Goal: Book appointment/travel/reservation

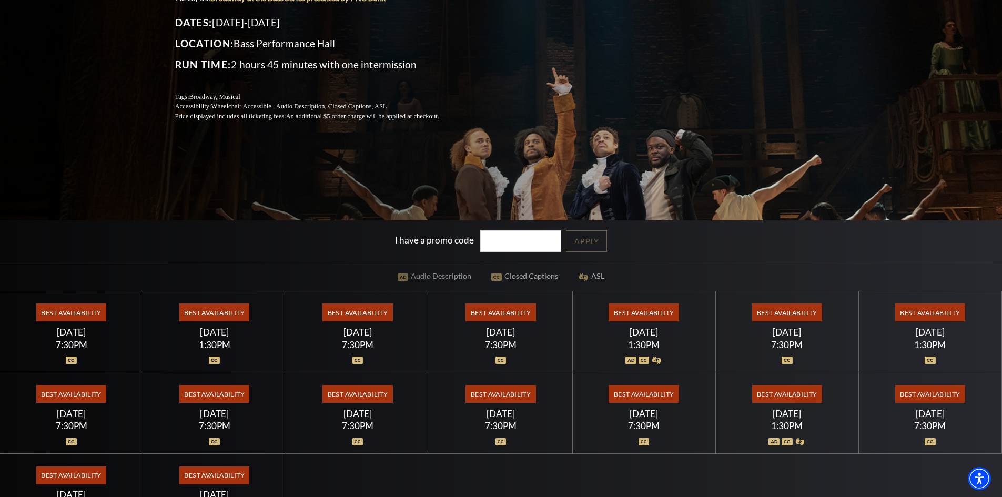
scroll to position [263, 0]
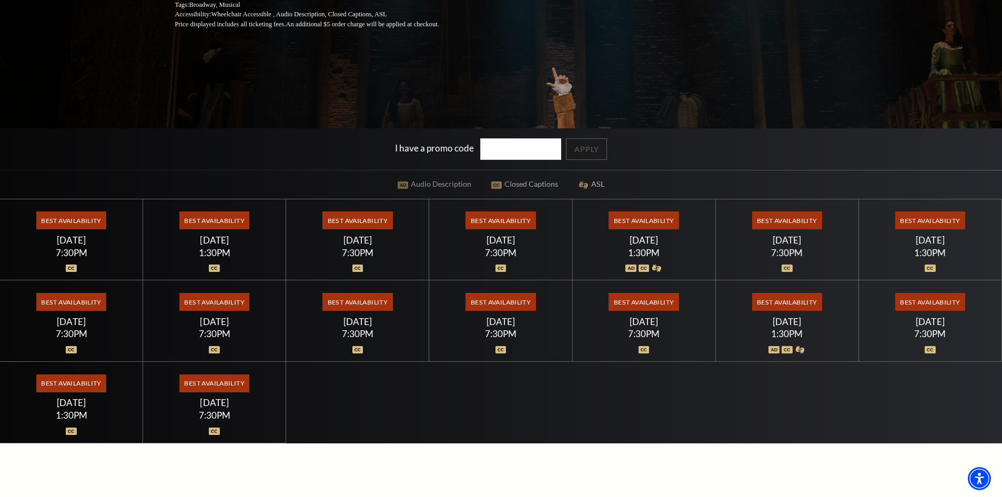
click at [787, 257] on div "7:30PM" at bounding box center [787, 252] width 118 height 9
click at [795, 216] on span "Best Availability" at bounding box center [788, 221] width 70 height 18
click at [793, 221] on span "Best Availability" at bounding box center [788, 221] width 70 height 18
click at [777, 244] on div "[DATE]" at bounding box center [787, 240] width 118 height 11
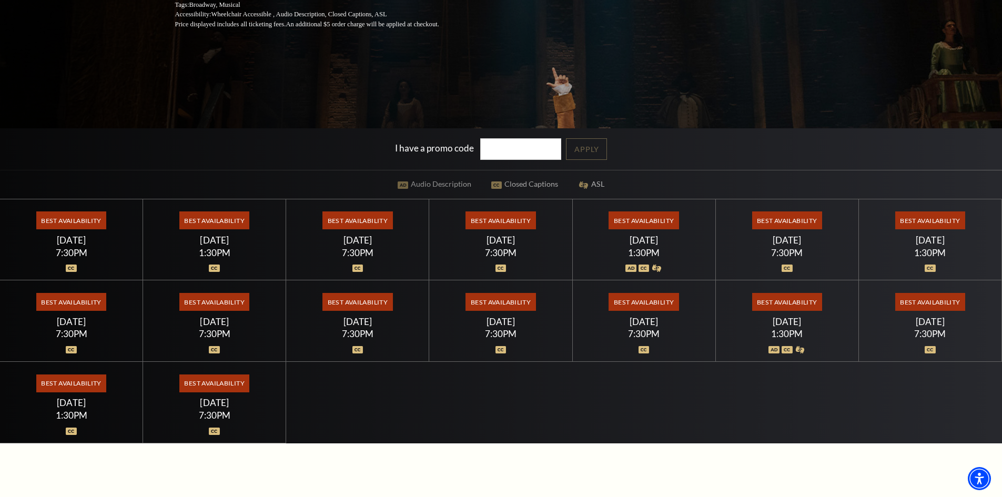
click at [59, 244] on div "[DATE]" at bounding box center [72, 240] width 118 height 11
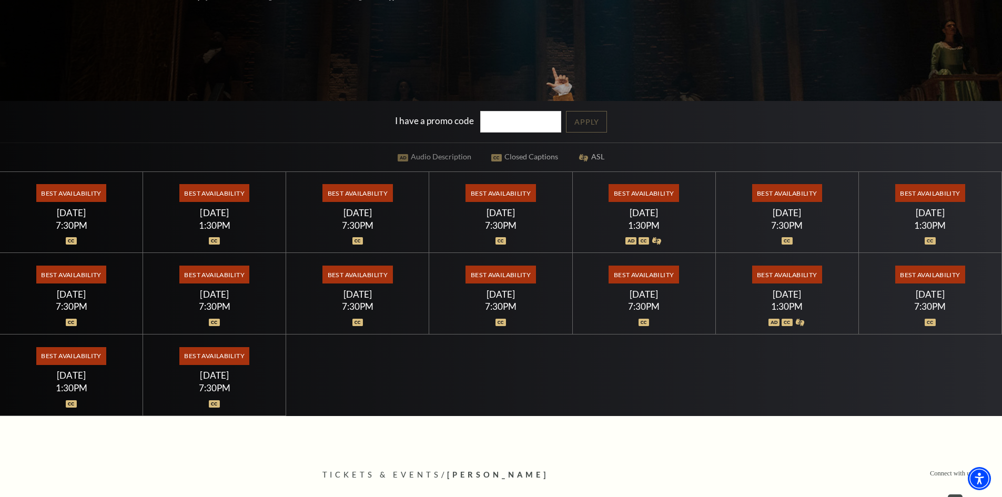
scroll to position [316, 0]
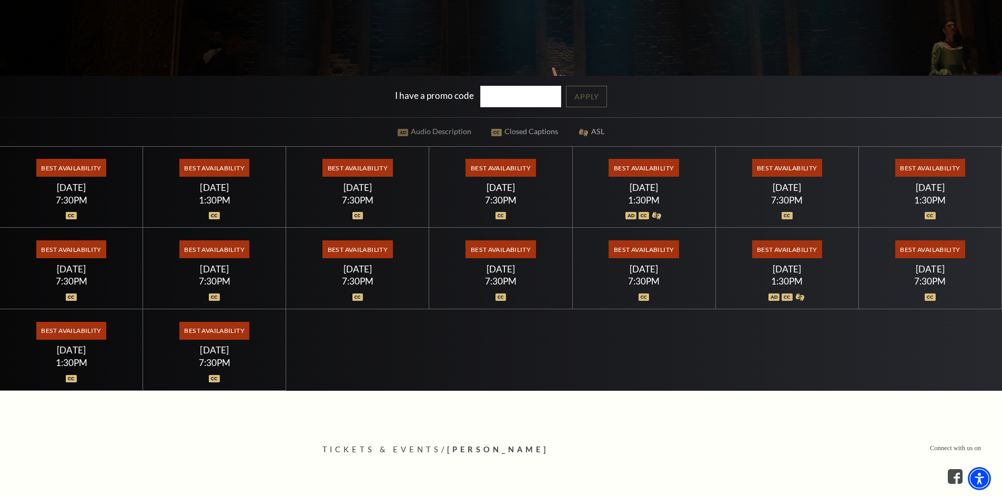
click at [663, 168] on span "Best Availability" at bounding box center [644, 168] width 70 height 18
click at [805, 175] on span "Best Availability" at bounding box center [788, 168] width 70 height 18
click at [947, 171] on span "Best Availability" at bounding box center [931, 168] width 70 height 18
click at [787, 166] on span "Best Availability" at bounding box center [788, 168] width 70 height 18
click at [786, 204] on div "7:30PM" at bounding box center [787, 200] width 118 height 9
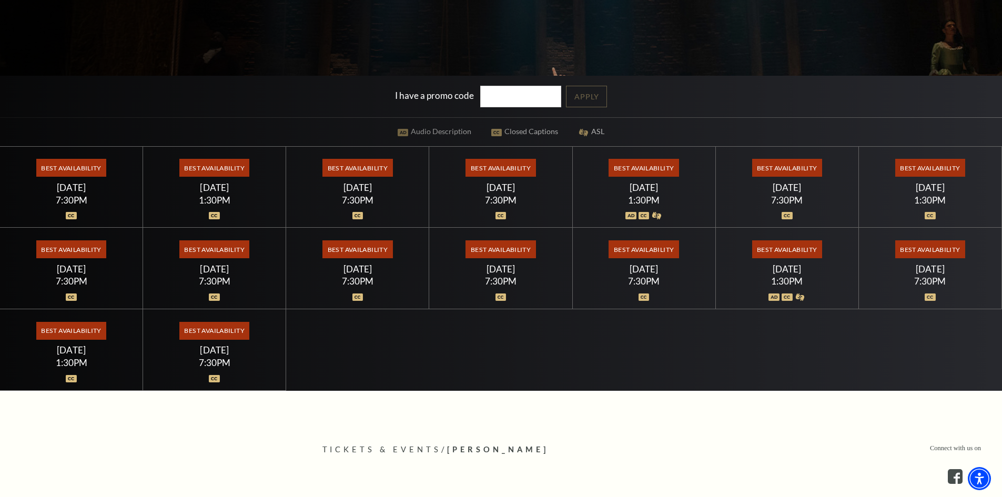
click at [783, 221] on div "Best Availability [DATE] 7:30PM" at bounding box center [787, 188] width 143 height 82
click at [787, 215] on img at bounding box center [787, 215] width 11 height 7
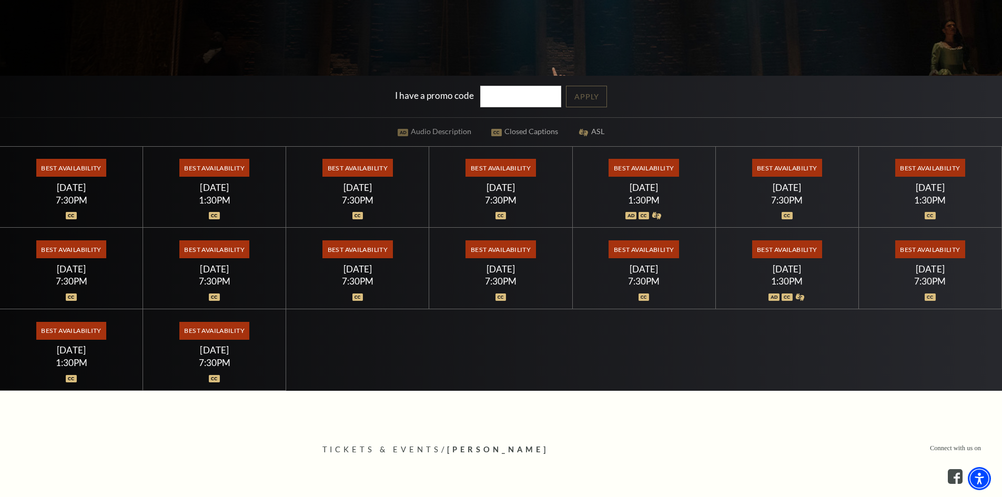
click at [787, 215] on img at bounding box center [787, 215] width 11 height 7
